Goal: Navigation & Orientation: Find specific page/section

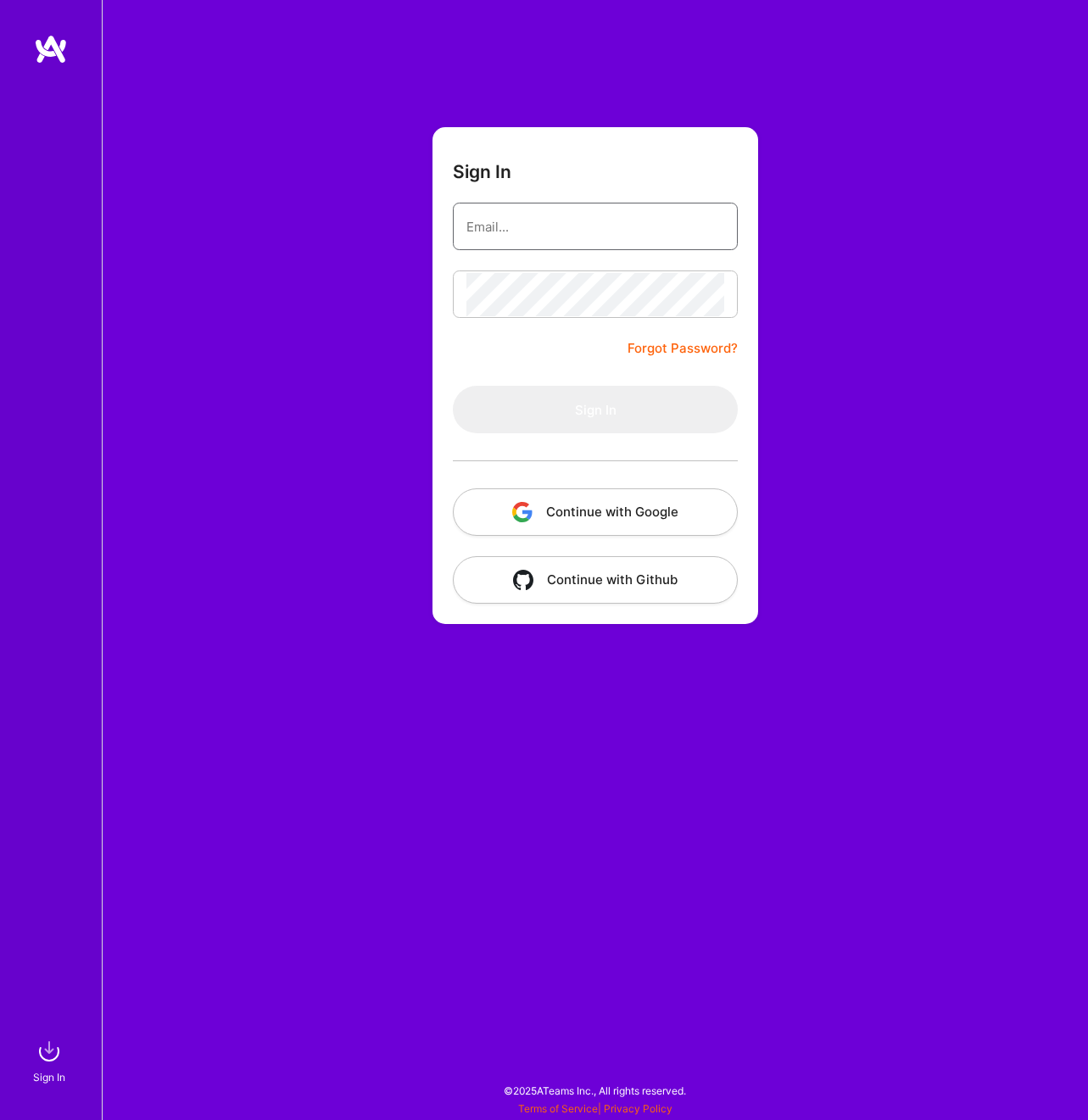
type input "[PERSON_NAME][EMAIL_ADDRESS][DOMAIN_NAME]"
click at [900, 509] on div "Sign In [PERSON_NAME][EMAIL_ADDRESS][DOMAIN_NAME] Forgot Password? Sign In Cont…" at bounding box center [595, 560] width 986 height 1120
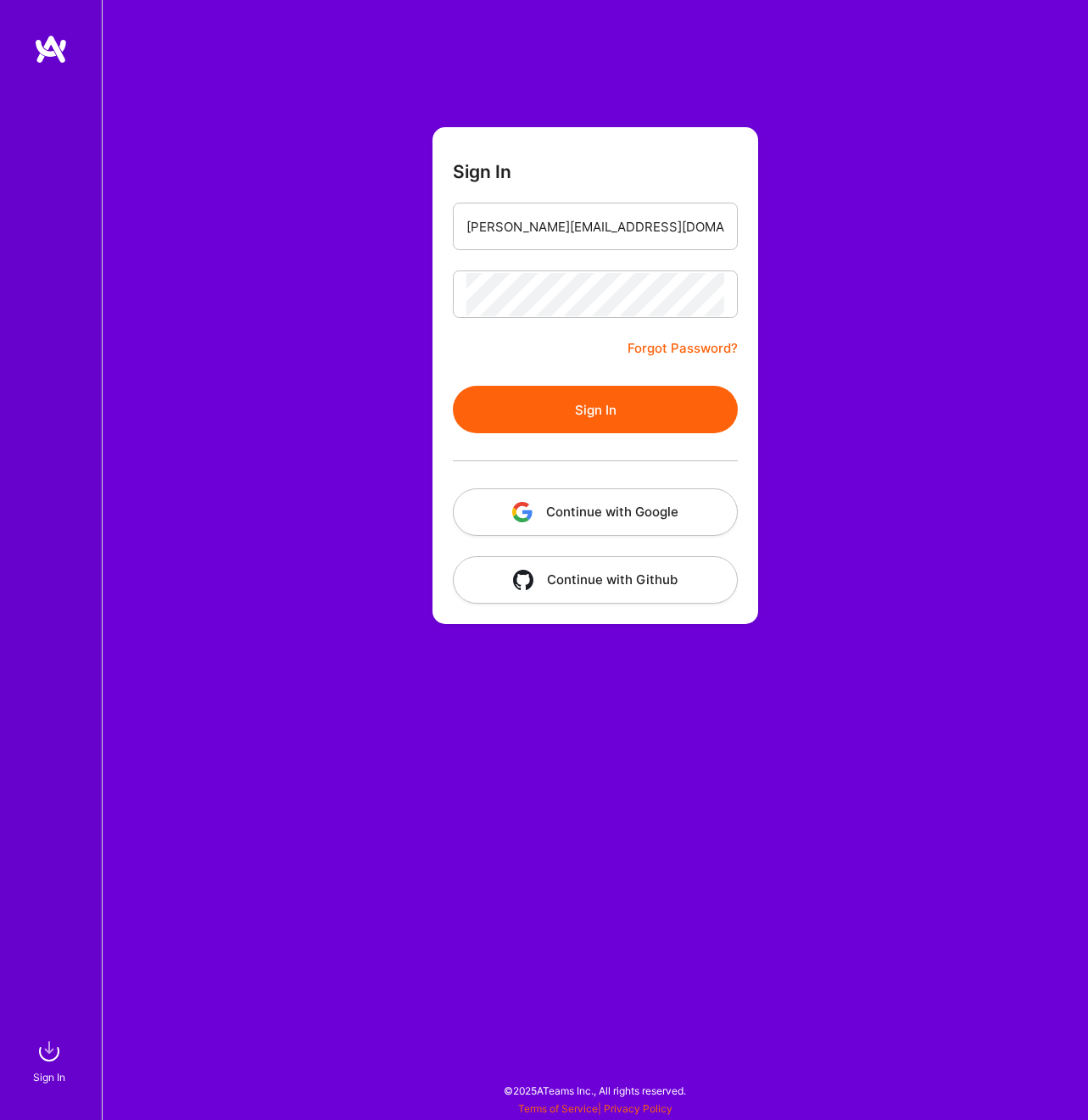
click at [647, 518] on button "Continue with Google" at bounding box center [595, 512] width 285 height 48
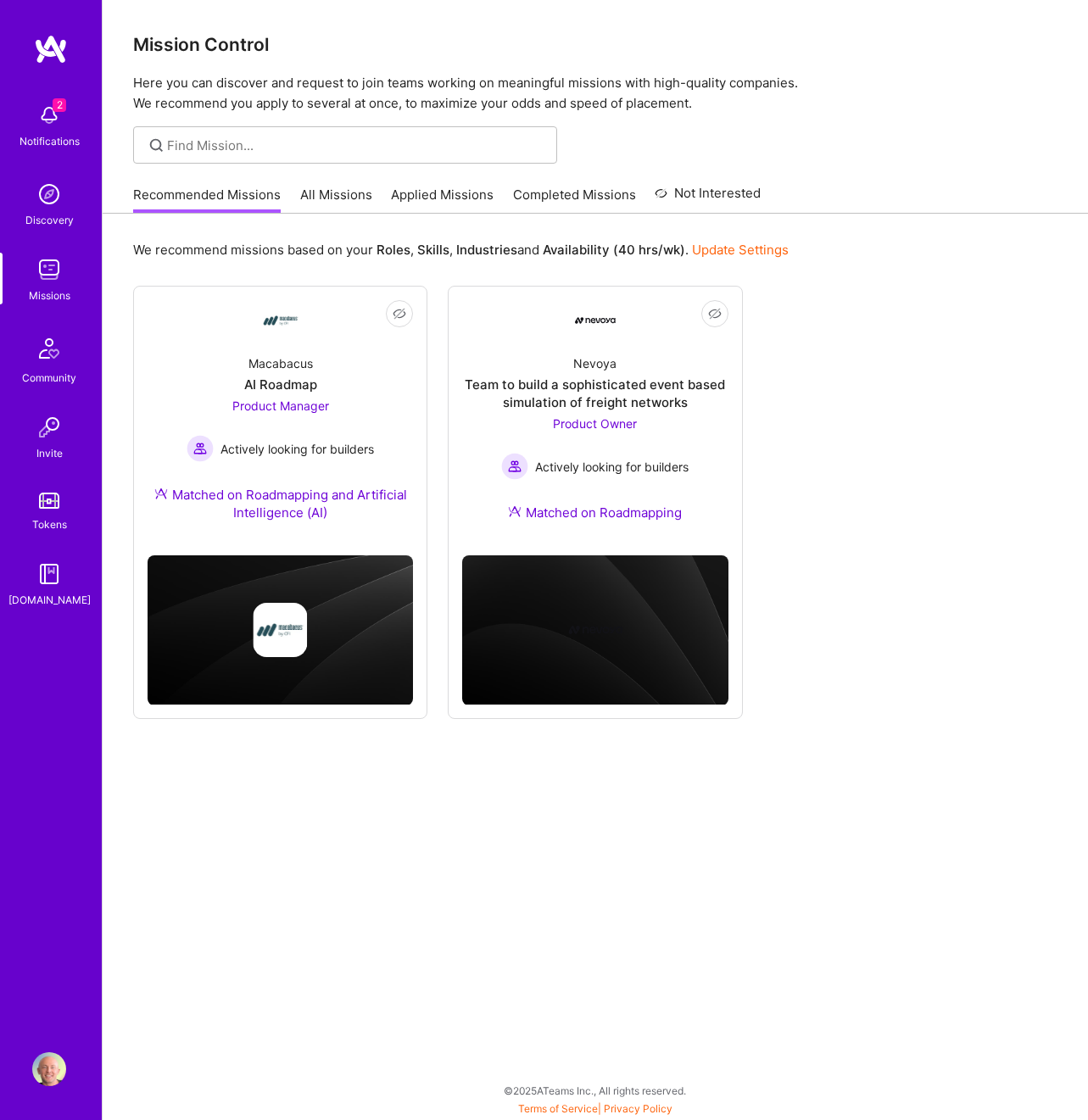
click at [326, 191] on link "All Missions" at bounding box center [335, 200] width 72 height 28
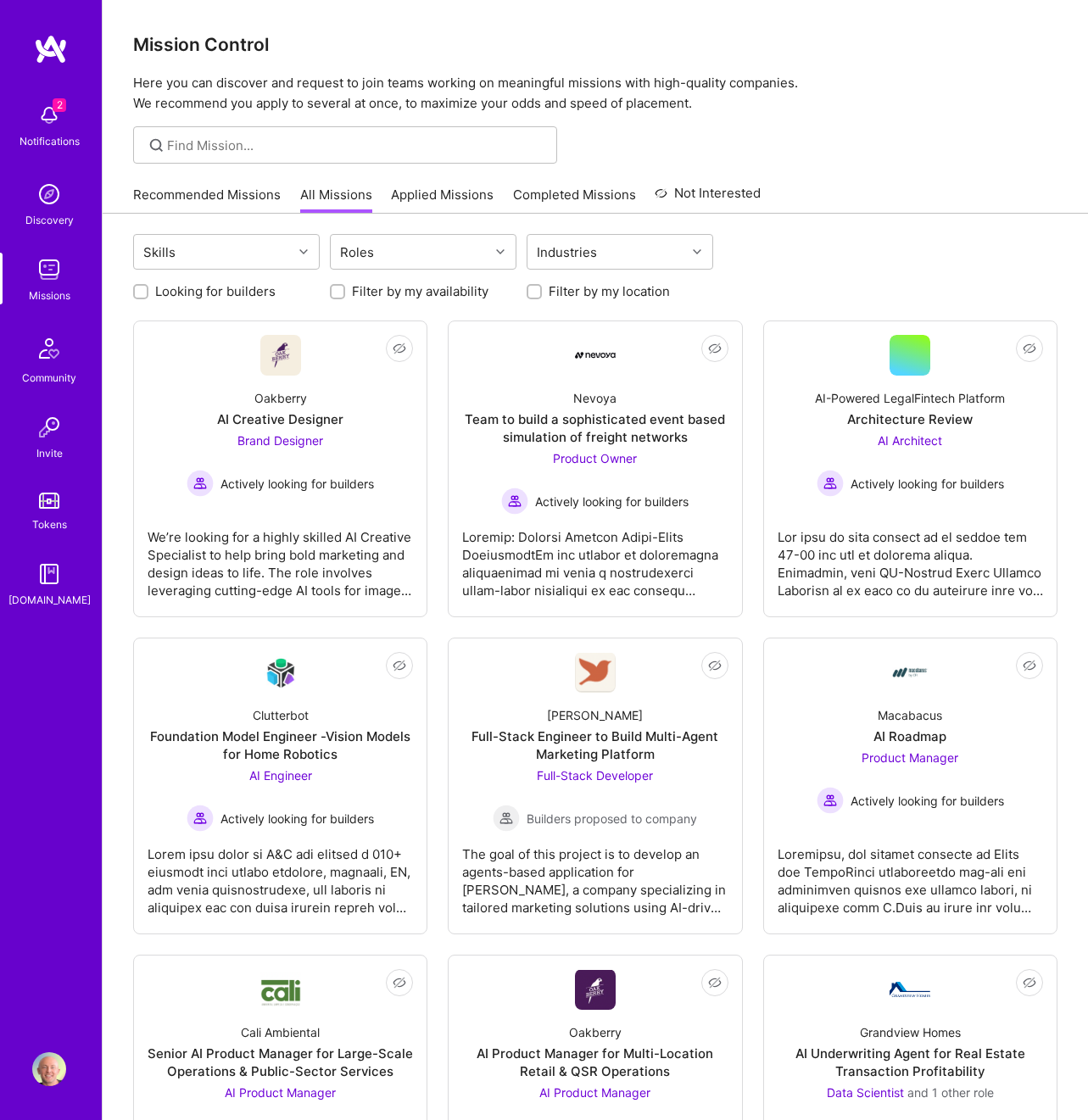
click at [806, 154] on div at bounding box center [595, 144] width 985 height 37
